Goal: Information Seeking & Learning: Learn about a topic

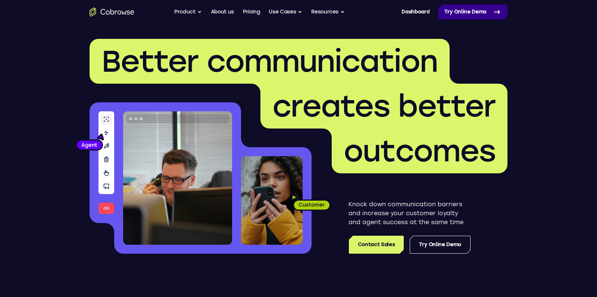
click at [468, 10] on link "Try Online Demo" at bounding box center [472, 11] width 69 height 15
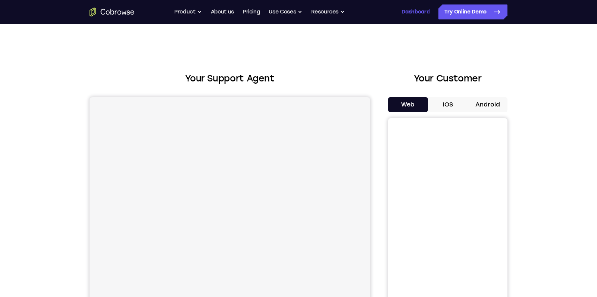
click at [415, 11] on link "Dashboard" at bounding box center [415, 11] width 28 height 15
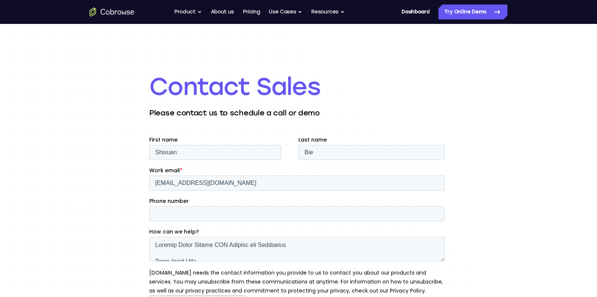
click at [101, 201] on div "Contact Sales Please contact us to schedule a call or demo" at bounding box center [298, 212] width 597 height 376
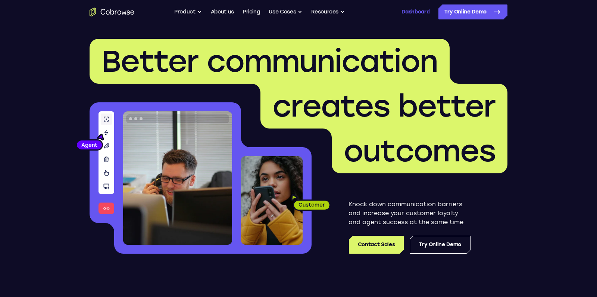
click at [415, 10] on link "Dashboard" at bounding box center [415, 11] width 28 height 15
